Goal: Information Seeking & Learning: Learn about a topic

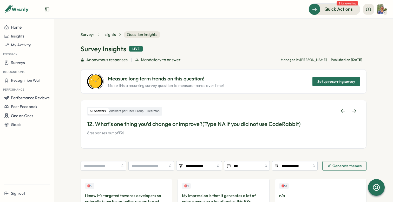
click at [188, 42] on div "Surveys Insights Question Insights Survey Insights Live Anonymous responses Man…" at bounding box center [224, 62] width 286 height 62
click at [24, 45] on span "My Activity" at bounding box center [21, 44] width 20 height 5
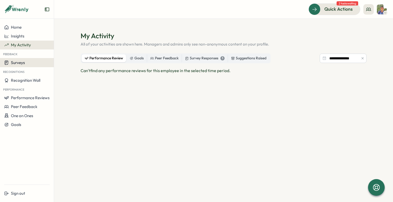
click at [26, 62] on div "Surveys" at bounding box center [26, 62] width 45 height 5
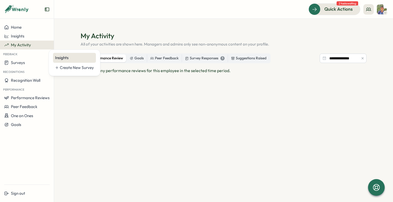
click at [62, 58] on div "Insights" at bounding box center [74, 58] width 39 height 6
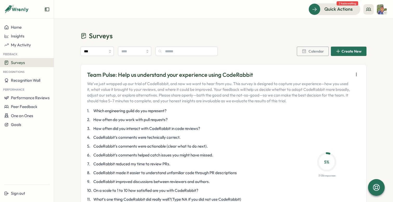
scroll to position [49, 0]
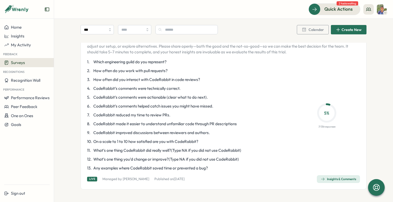
click at [330, 180] on div "Insights & Comments" at bounding box center [338, 179] width 35 height 4
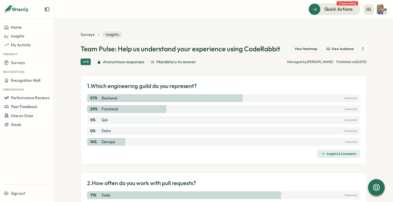
click at [168, 63] on span "Mandatory to answer" at bounding box center [176, 61] width 40 height 6
click at [202, 59] on div "Live Anonymous responses Mandatory to answer Managed by Varghese Published on M…" at bounding box center [224, 61] width 286 height 6
click at [306, 51] on button "View Heatmap" at bounding box center [306, 48] width 30 height 7
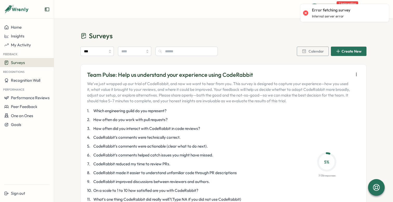
scroll to position [49, 0]
